Goal: Information Seeking & Learning: Understand process/instructions

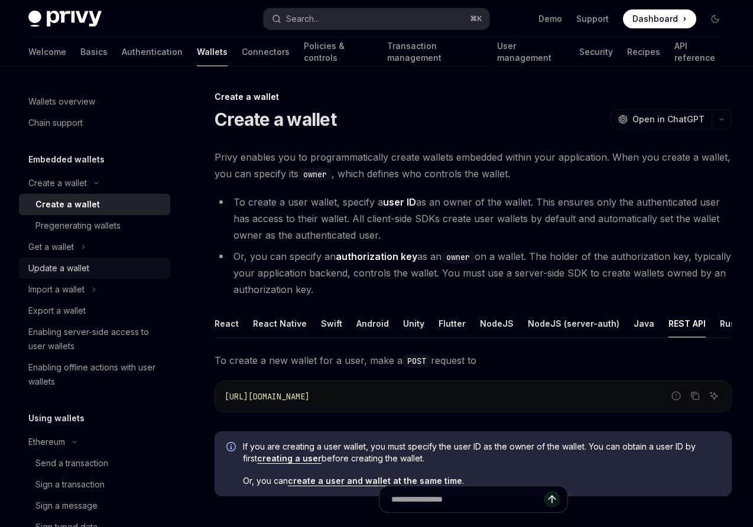
scroll to position [1416, 0]
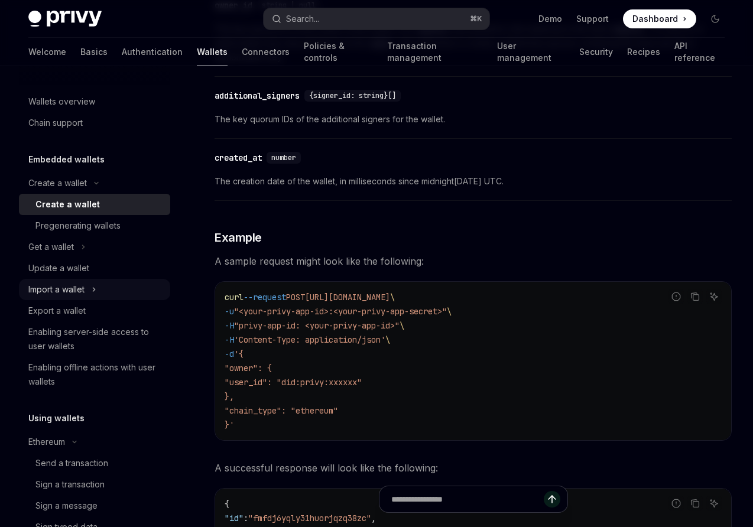
click at [63, 290] on div "Import a wallet" at bounding box center [56, 289] width 56 height 14
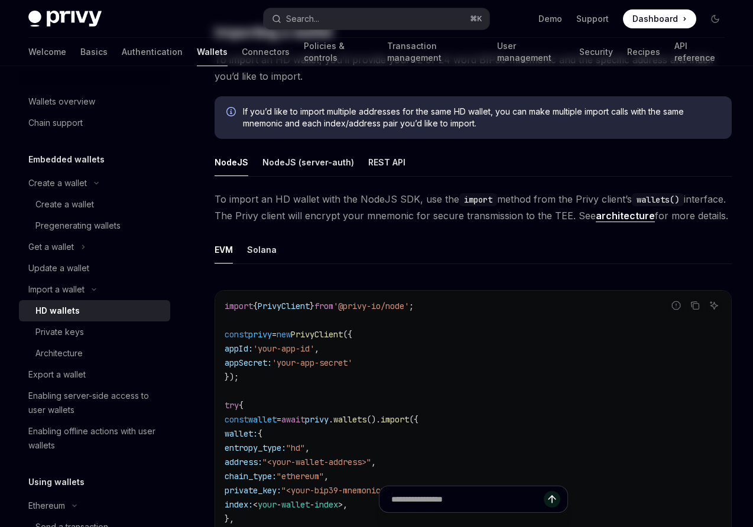
scroll to position [318, 0]
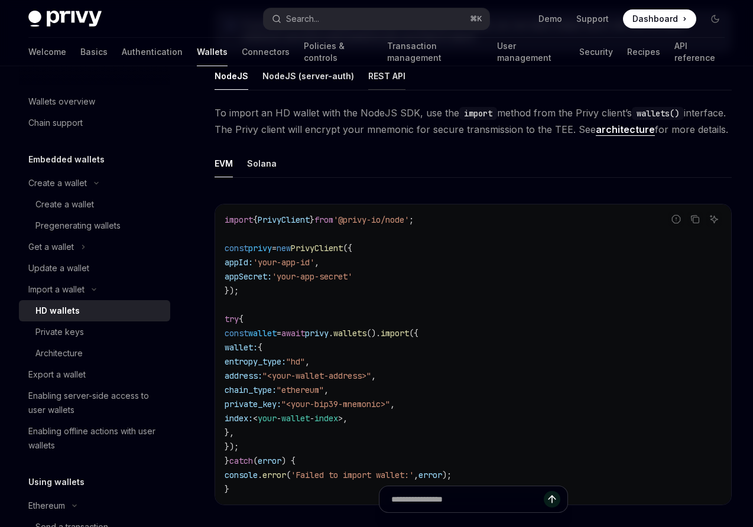
click at [377, 76] on div "REST API" at bounding box center [386, 76] width 37 height 28
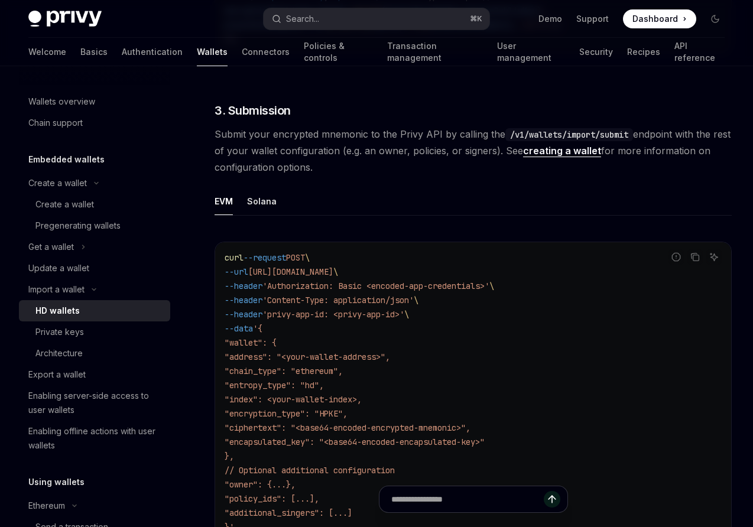
scroll to position [1799, 0]
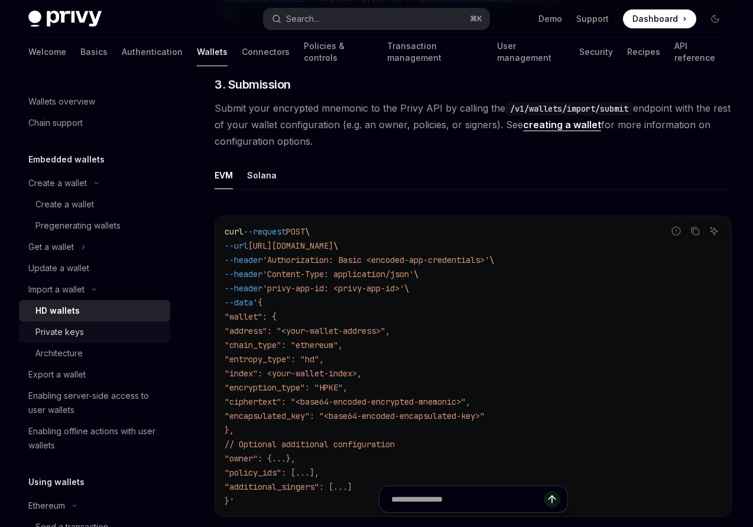
click at [57, 334] on div "Private keys" at bounding box center [59, 332] width 48 height 14
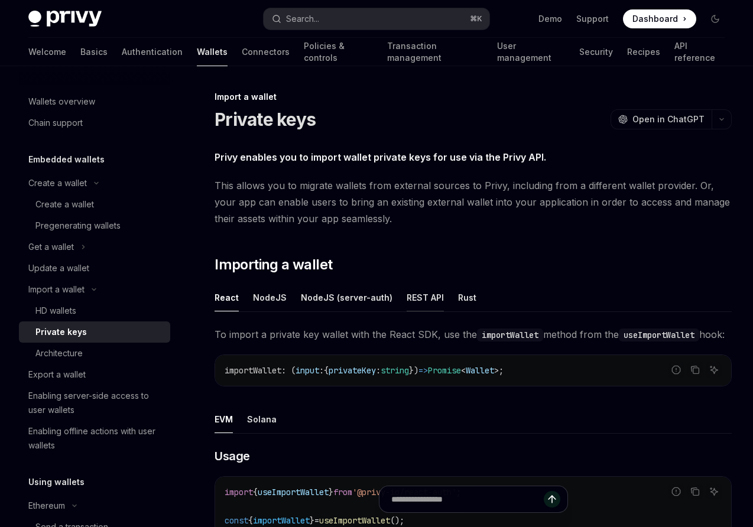
click at [422, 293] on div "REST API" at bounding box center [424, 298] width 37 height 28
type textarea "*"
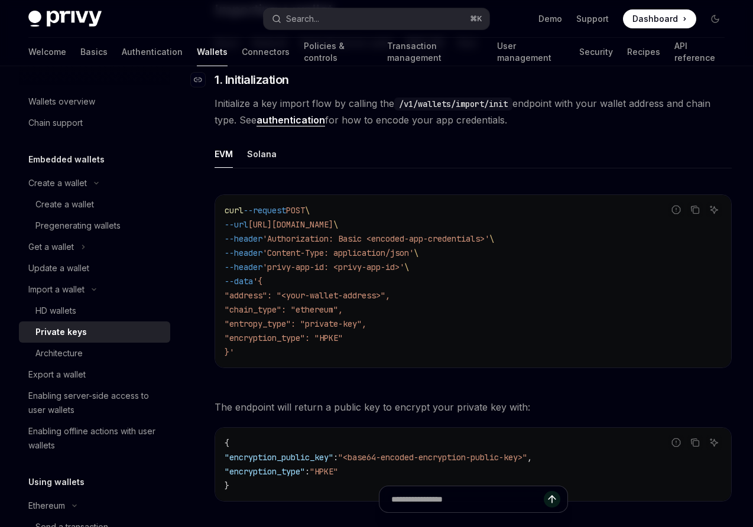
scroll to position [254, 0]
drag, startPoint x: 330, startPoint y: 324, endPoint x: 382, endPoint y: 324, distance: 52.0
click at [366, 324] on span ""entropy_type": "private-key"," at bounding box center [295, 324] width 142 height 11
copy span "private-key"
click at [663, 22] on span "Dashboard" at bounding box center [654, 19] width 45 height 12
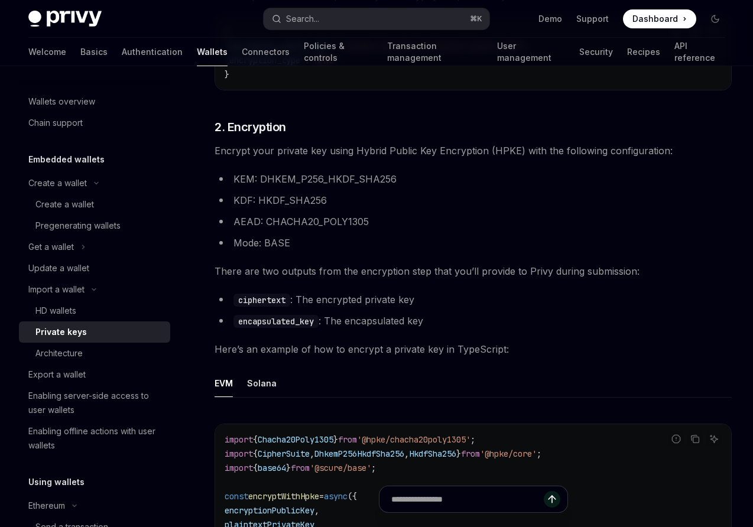
scroll to position [684, 0]
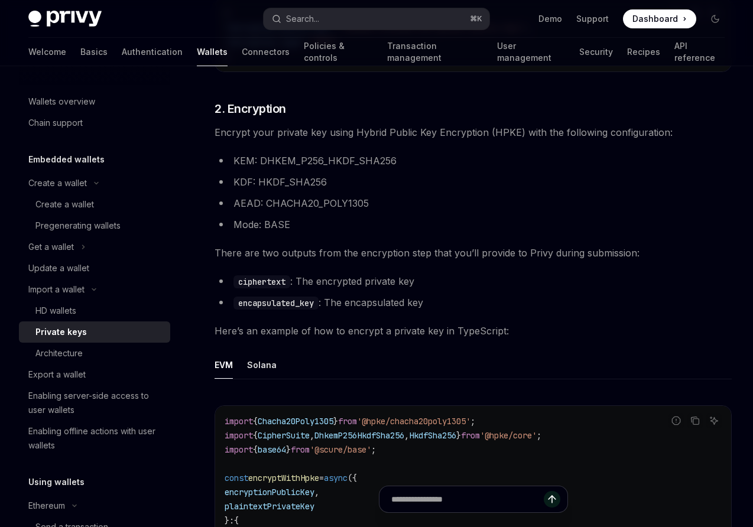
click at [342, 224] on li "Mode: BASE" at bounding box center [472, 224] width 517 height 17
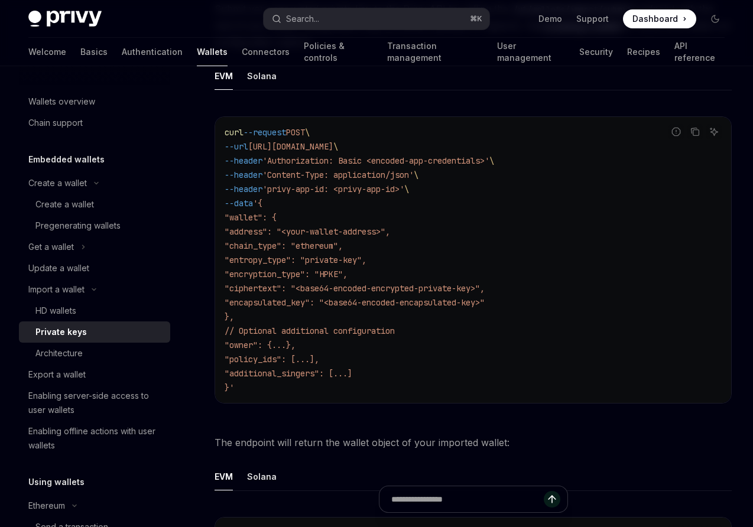
scroll to position [1888, 0]
click at [287, 304] on span ""encapsulated_key": "<base64-encoded-encapsulated-key>"" at bounding box center [354, 300] width 260 height 11
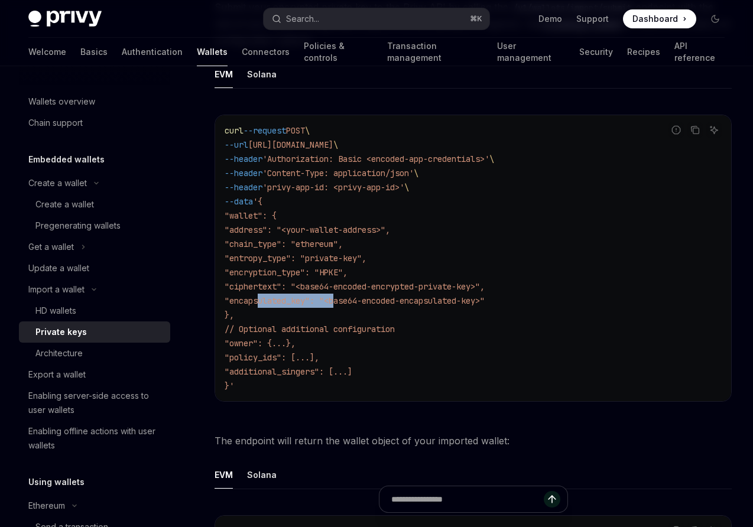
click at [287, 304] on span ""encapsulated_key": "<base64-encoded-encapsulated-key>"" at bounding box center [354, 300] width 260 height 11
copy span "encapsulated_key"
click at [284, 291] on span ""ciphertext": "<base64-encoded-encrypted-private-key>"," at bounding box center [354, 286] width 260 height 11
copy span "ciphertext"
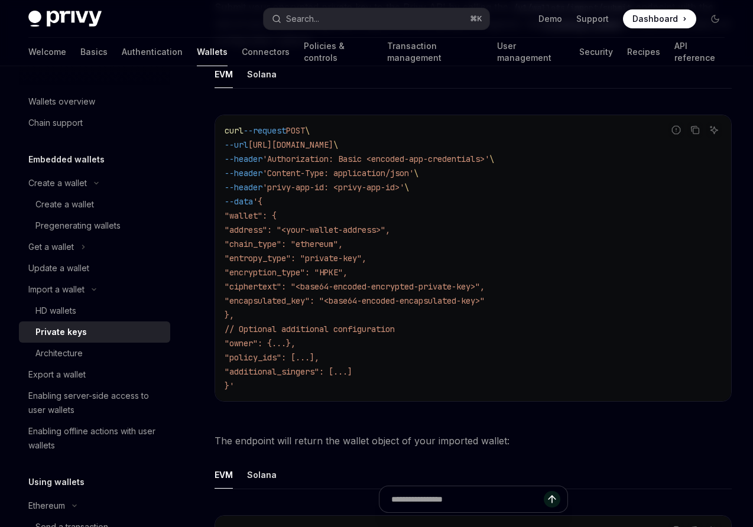
click at [281, 262] on span ""entropy_type": "private-key"," at bounding box center [295, 258] width 142 height 11
copy span "entropy_type"
click at [279, 249] on span ""chain_type": "ethereum"," at bounding box center [283, 244] width 118 height 11
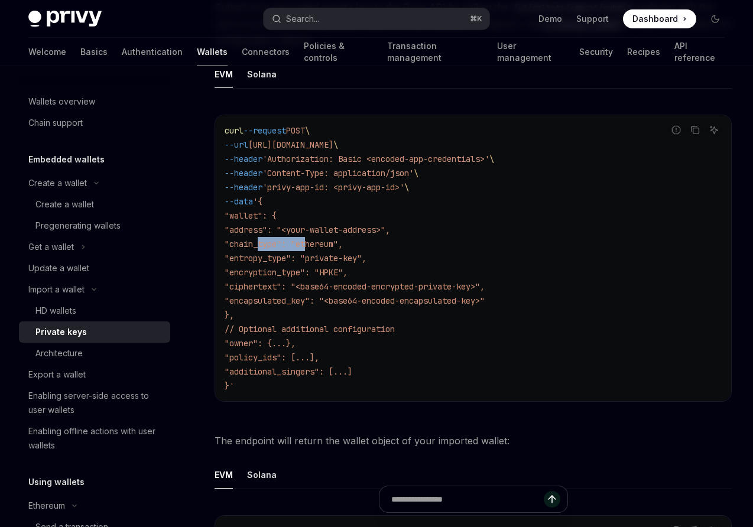
copy span "chain_type"
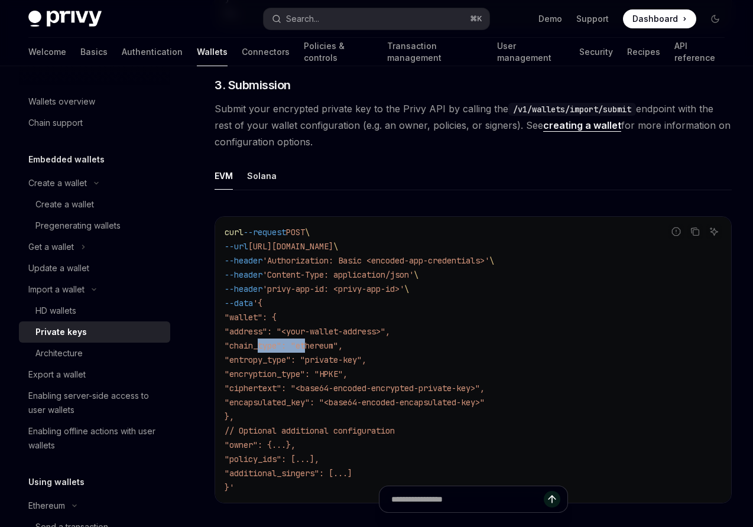
scroll to position [1790, 0]
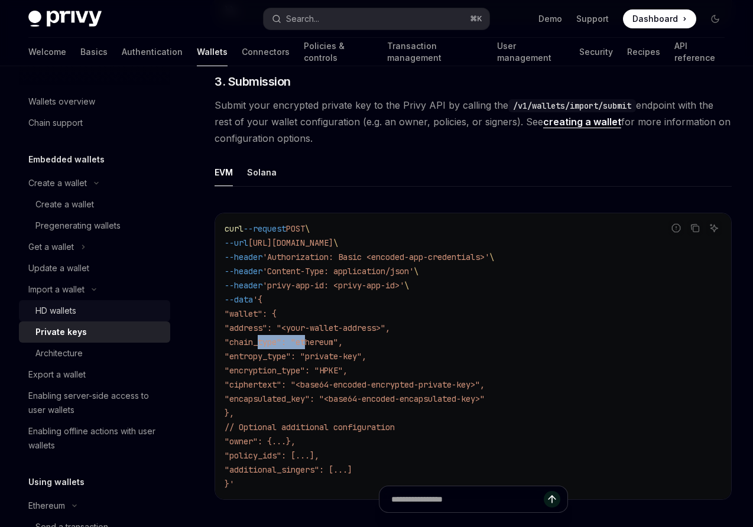
click at [80, 319] on link "HD wallets" at bounding box center [94, 310] width 151 height 21
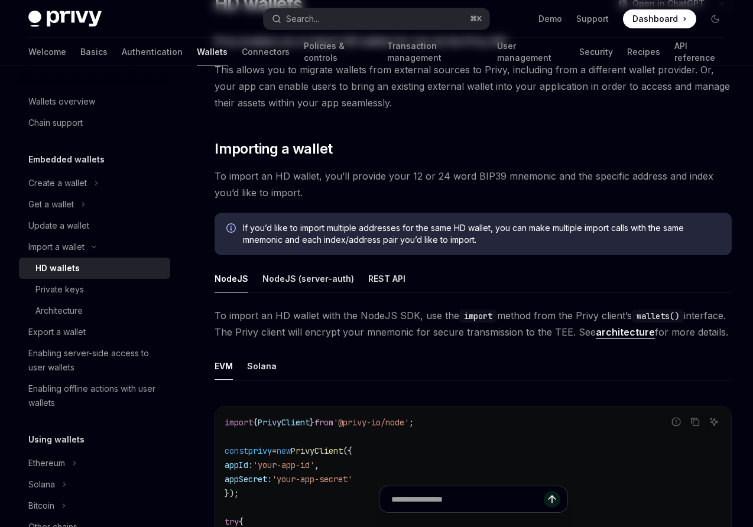
scroll to position [121, 0]
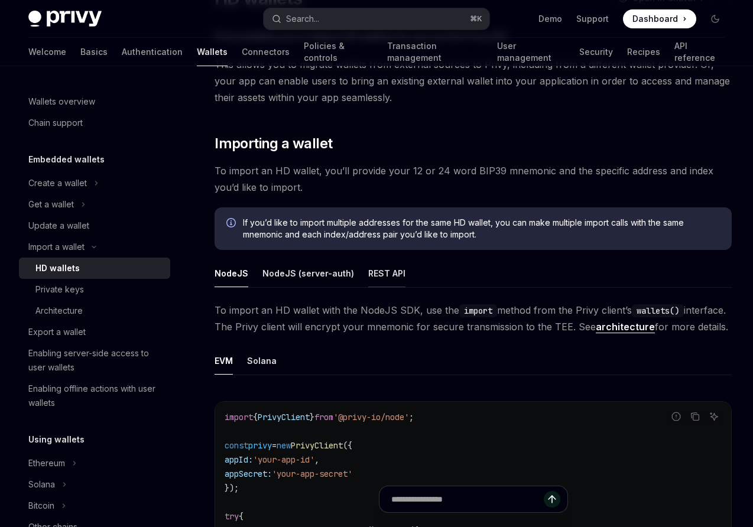
click at [385, 272] on div "REST API" at bounding box center [386, 273] width 37 height 28
type textarea "*"
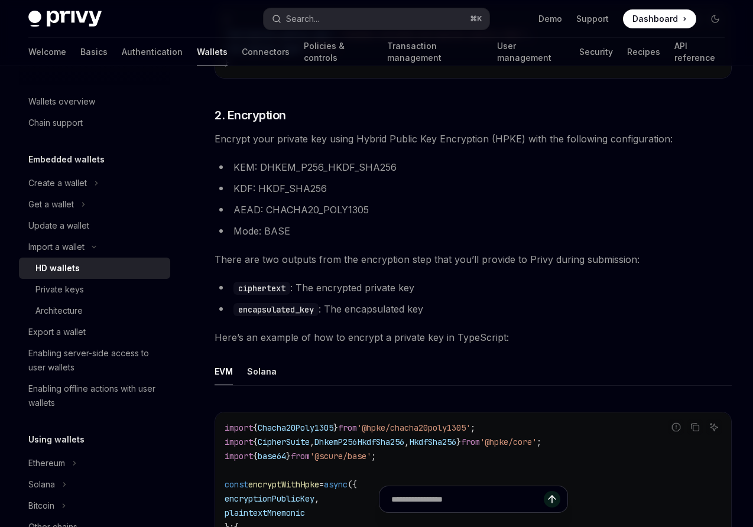
scroll to position [857, 0]
